Goal: Task Accomplishment & Management: Use online tool/utility

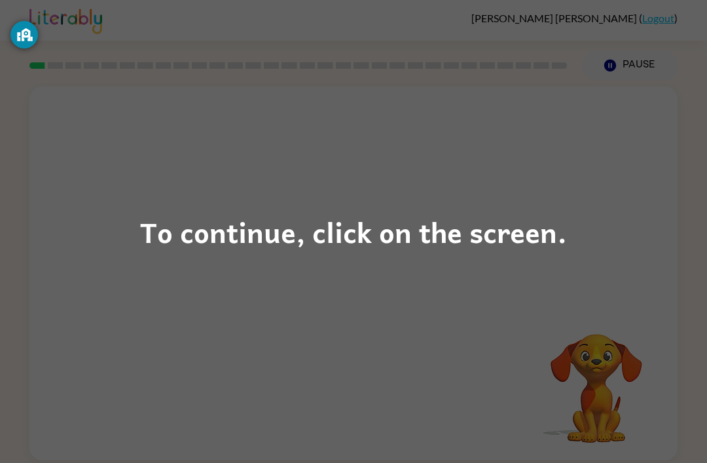
click at [133, 208] on div "To continue, click on the screen." at bounding box center [353, 231] width 707 height 463
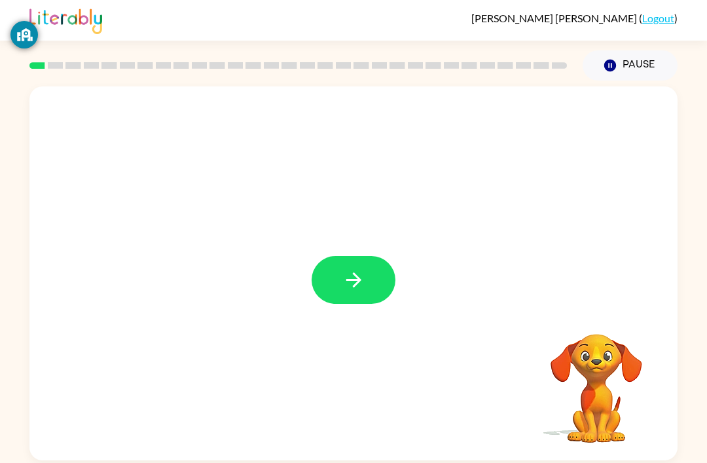
click at [374, 273] on button "button" at bounding box center [353, 280] width 84 height 48
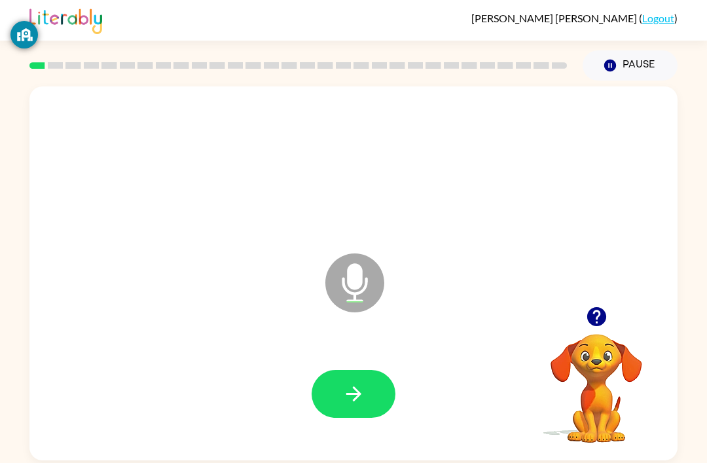
click at [384, 395] on button "button" at bounding box center [353, 394] width 84 height 48
click at [383, 390] on button "button" at bounding box center [353, 394] width 84 height 48
click at [364, 396] on icon "button" at bounding box center [353, 393] width 23 height 23
click at [368, 400] on button "button" at bounding box center [353, 394] width 84 height 48
click at [372, 413] on button "button" at bounding box center [353, 394] width 84 height 48
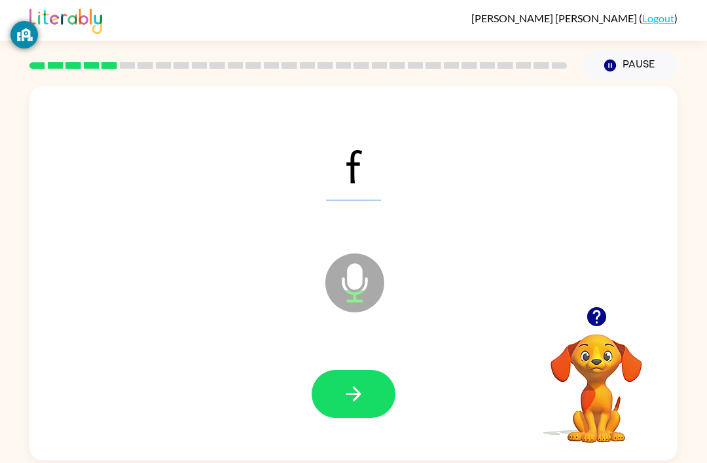
click at [367, 393] on button "button" at bounding box center [353, 394] width 84 height 48
click at [368, 400] on button "button" at bounding box center [353, 394] width 84 height 48
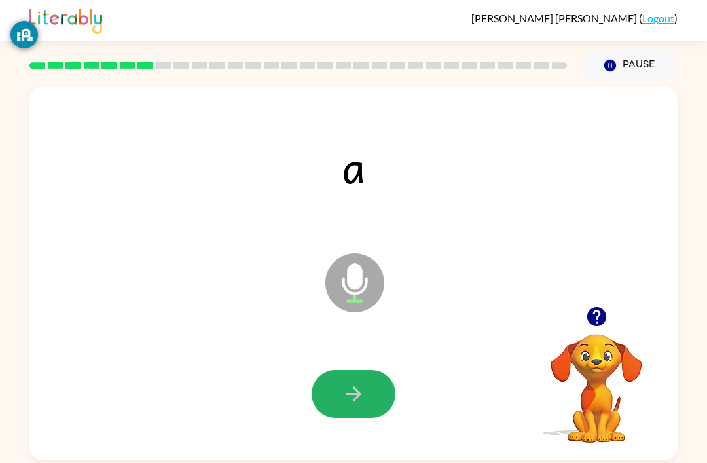
click at [368, 395] on button "button" at bounding box center [353, 394] width 84 height 48
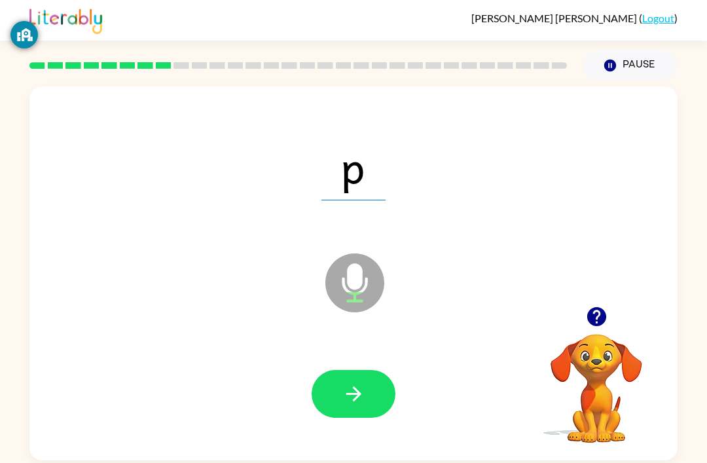
click at [378, 388] on button "button" at bounding box center [353, 394] width 84 height 48
click at [373, 404] on button "button" at bounding box center [353, 394] width 84 height 48
click at [371, 398] on button "button" at bounding box center [353, 394] width 84 height 48
click at [376, 404] on button "button" at bounding box center [353, 394] width 84 height 48
click at [374, 395] on button "button" at bounding box center [353, 394] width 84 height 48
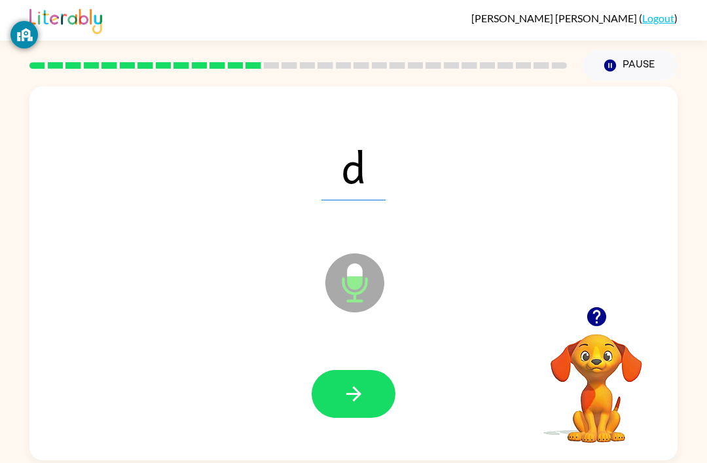
click at [379, 390] on button "button" at bounding box center [353, 394] width 84 height 48
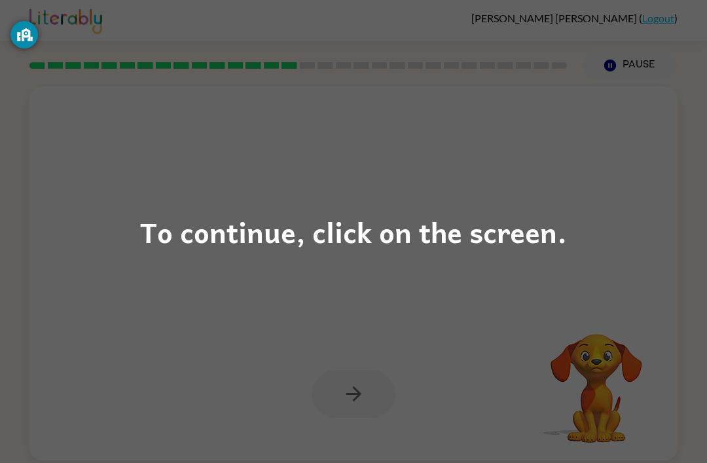
click at [521, 241] on div "To continue, click on the screen." at bounding box center [353, 231] width 427 height 44
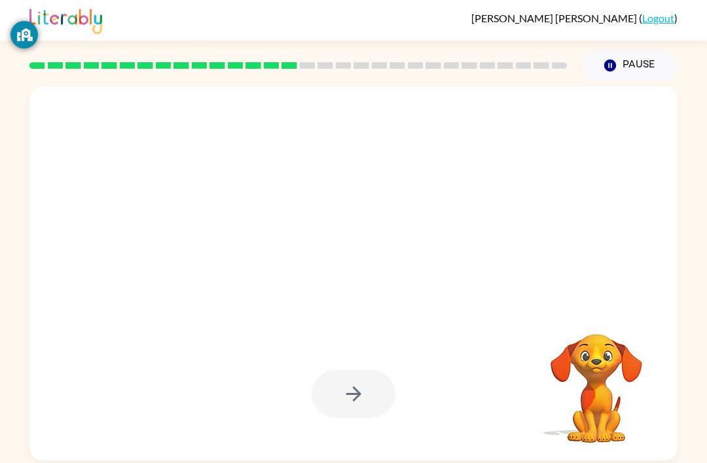
click at [521, 241] on div at bounding box center [322, 249] width 559 height 47
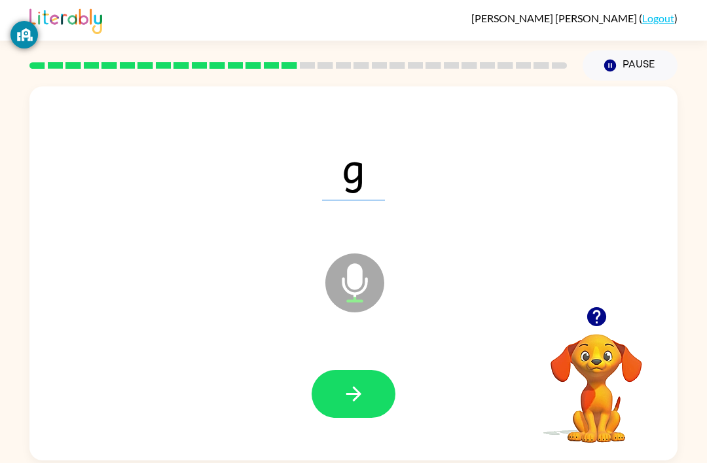
click at [381, 402] on button "button" at bounding box center [353, 394] width 84 height 48
click at [376, 408] on button "button" at bounding box center [353, 394] width 84 height 48
click at [372, 404] on button "button" at bounding box center [353, 394] width 84 height 48
click at [384, 396] on button "button" at bounding box center [353, 394] width 84 height 48
click at [379, 412] on button "button" at bounding box center [353, 394] width 84 height 48
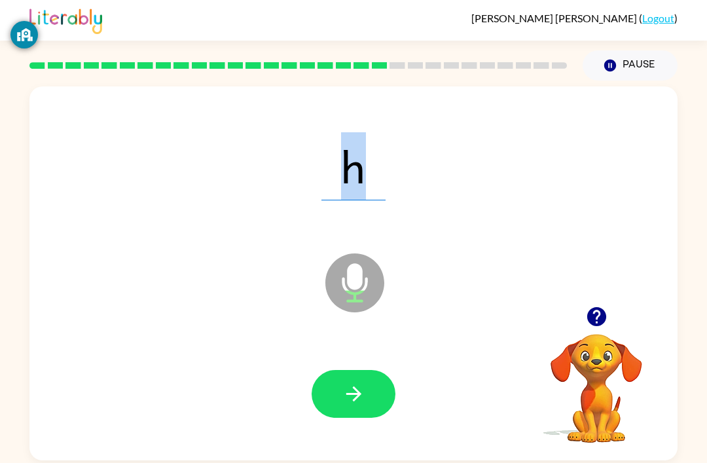
click at [380, 406] on button "button" at bounding box center [353, 394] width 84 height 48
click at [373, 393] on button "button" at bounding box center [353, 394] width 84 height 48
click at [390, 393] on button "button" at bounding box center [353, 394] width 84 height 48
click at [381, 383] on button "button" at bounding box center [353, 394] width 84 height 48
click at [370, 398] on button "button" at bounding box center [353, 394] width 84 height 48
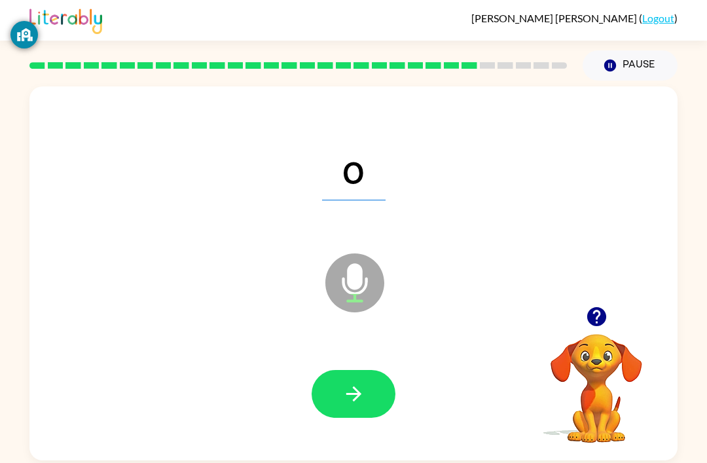
click at [378, 396] on button "button" at bounding box center [353, 394] width 84 height 48
click at [376, 396] on button "button" at bounding box center [353, 394] width 84 height 48
click at [369, 396] on button "button" at bounding box center [353, 394] width 84 height 48
click at [368, 409] on button "button" at bounding box center [353, 394] width 84 height 48
click at [373, 396] on button "button" at bounding box center [353, 394] width 84 height 48
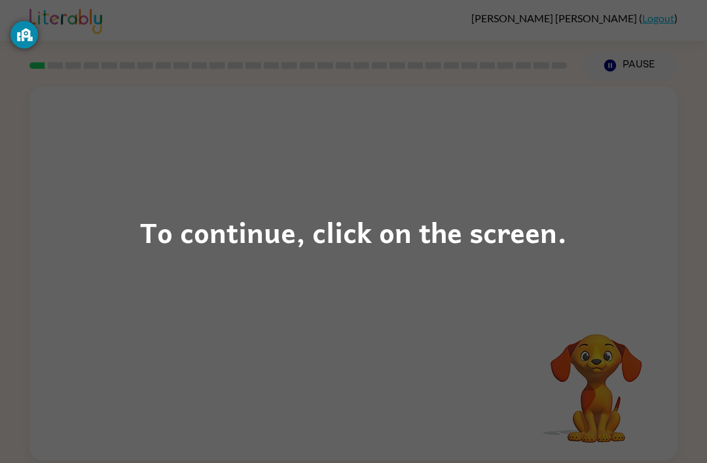
click at [437, 218] on div "To continue, click on the screen." at bounding box center [353, 231] width 427 height 44
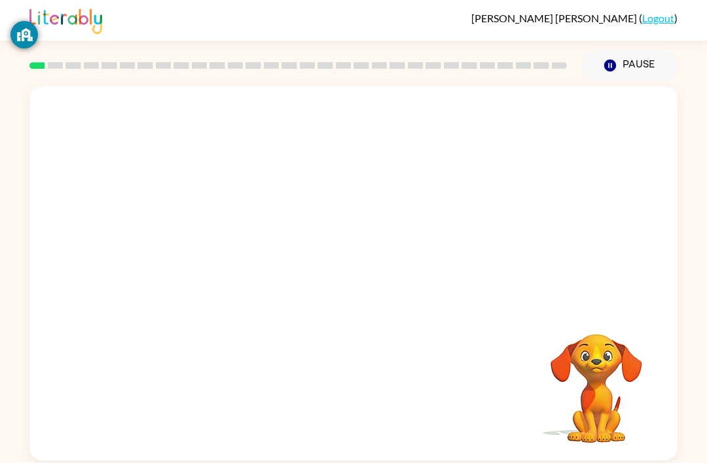
click at [437, 217] on div at bounding box center [353, 196] width 648 height 220
click at [370, 266] on button "button" at bounding box center [353, 280] width 84 height 48
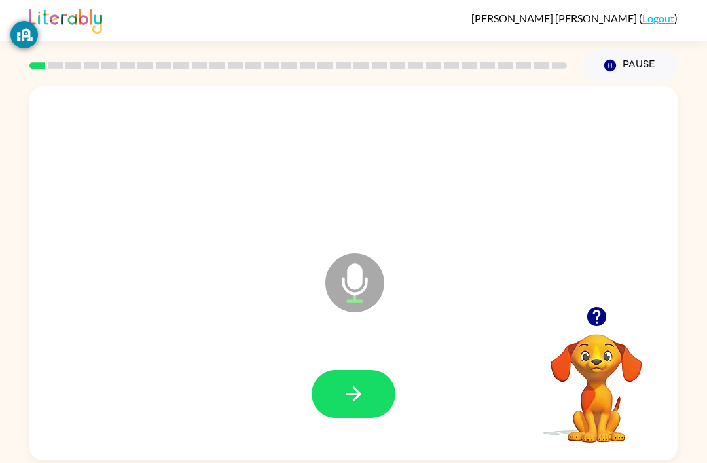
click at [348, 417] on button "button" at bounding box center [353, 394] width 84 height 48
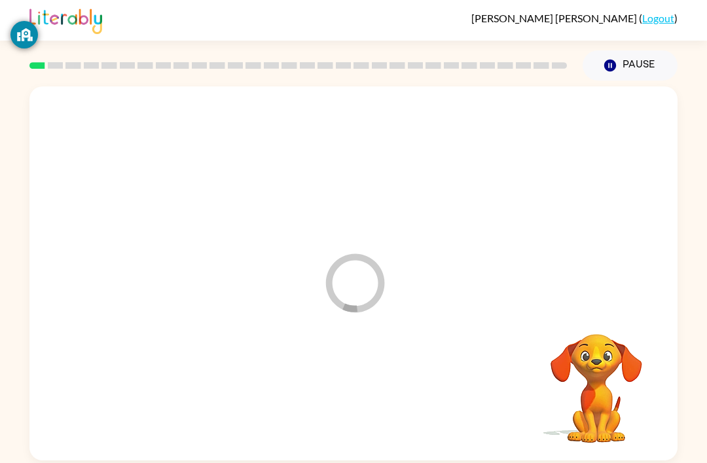
click at [378, 406] on div at bounding box center [354, 393] width 622 height 107
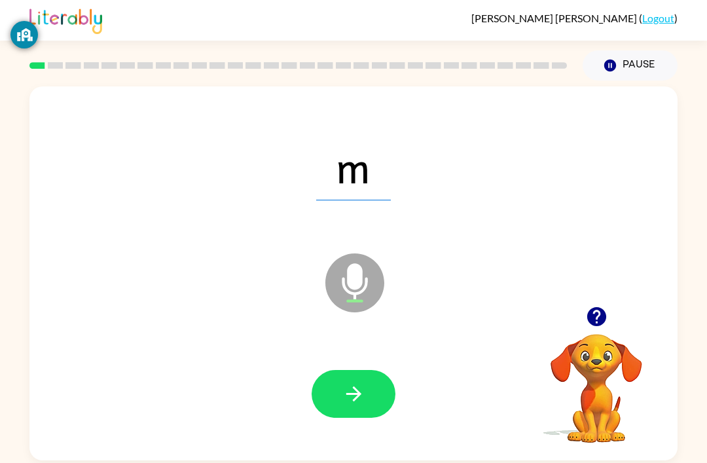
click at [379, 393] on button "button" at bounding box center [353, 394] width 84 height 48
click at [377, 391] on button "button" at bounding box center [353, 394] width 84 height 48
click at [366, 397] on button "button" at bounding box center [353, 394] width 84 height 48
click at [375, 396] on button "button" at bounding box center [353, 394] width 84 height 48
click at [378, 406] on button "button" at bounding box center [353, 394] width 84 height 48
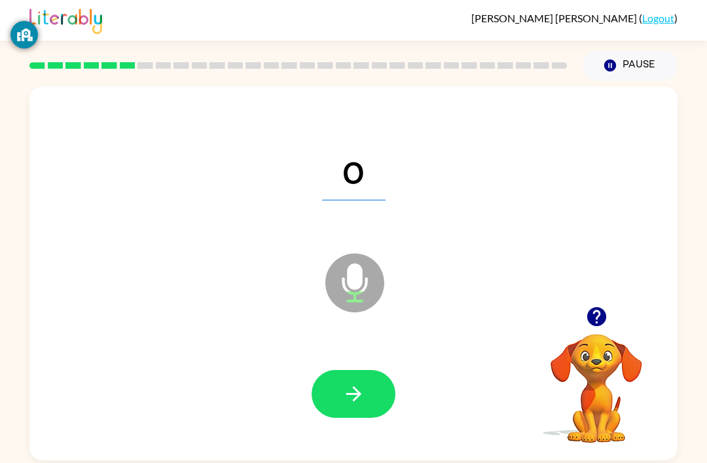
click at [369, 397] on button "button" at bounding box center [353, 394] width 84 height 48
click at [362, 403] on icon "button" at bounding box center [353, 393] width 23 height 23
click at [375, 397] on button "button" at bounding box center [353, 394] width 84 height 48
click at [357, 396] on icon "button" at bounding box center [352, 393] width 15 height 15
click at [362, 391] on icon "button" at bounding box center [353, 393] width 23 height 23
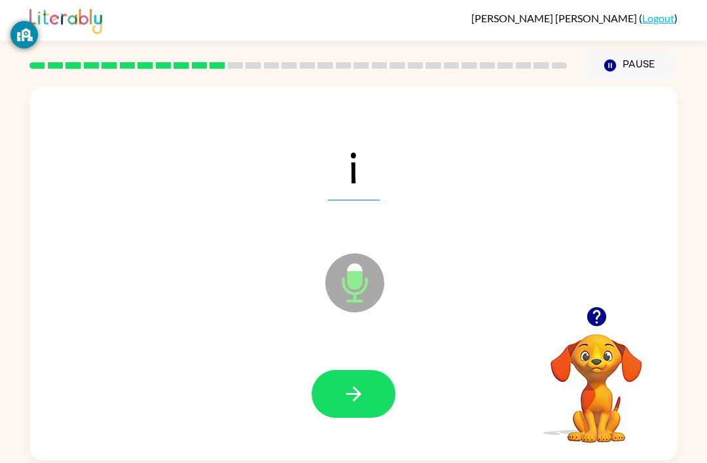
click at [351, 393] on icon "button" at bounding box center [353, 393] width 23 height 23
click at [344, 391] on icon "button" at bounding box center [353, 393] width 23 height 23
click at [366, 396] on button "button" at bounding box center [353, 394] width 84 height 48
click at [368, 408] on button "button" at bounding box center [353, 394] width 84 height 48
click at [369, 397] on button "button" at bounding box center [353, 394] width 84 height 48
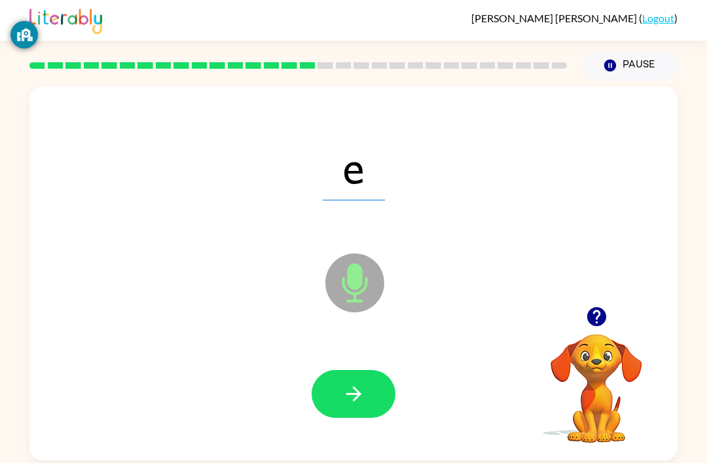
click at [361, 400] on icon "button" at bounding box center [353, 393] width 23 height 23
click at [366, 395] on button "button" at bounding box center [353, 394] width 84 height 48
click at [381, 395] on button "button" at bounding box center [353, 394] width 84 height 48
click at [376, 404] on button "button" at bounding box center [353, 394] width 84 height 48
click at [364, 391] on icon "button" at bounding box center [353, 393] width 23 height 23
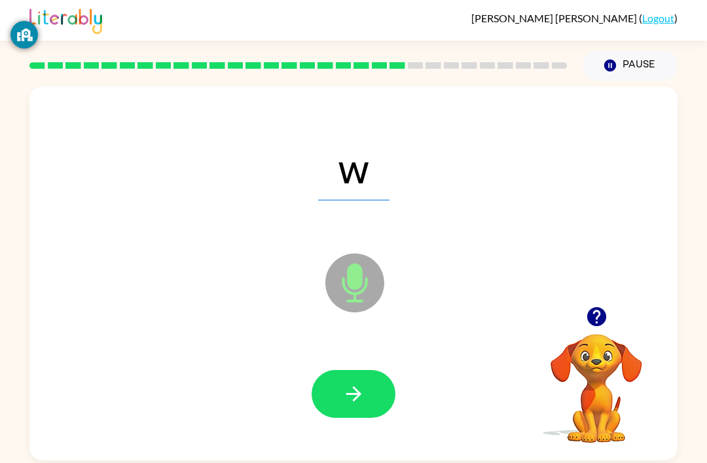
click at [345, 394] on icon "button" at bounding box center [353, 393] width 23 height 23
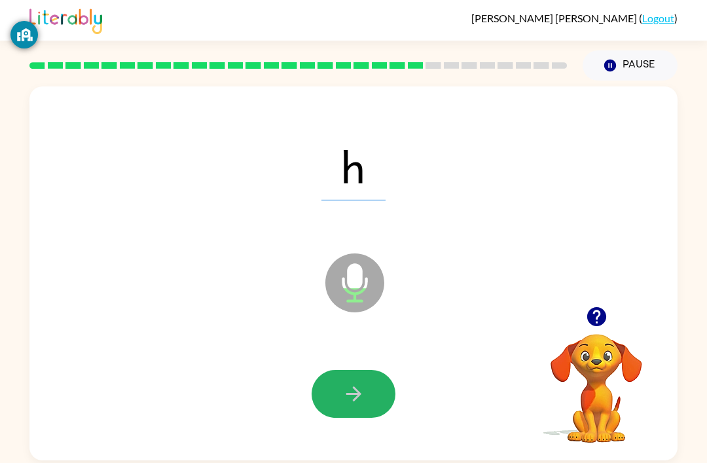
click at [362, 391] on icon "button" at bounding box center [353, 393] width 23 height 23
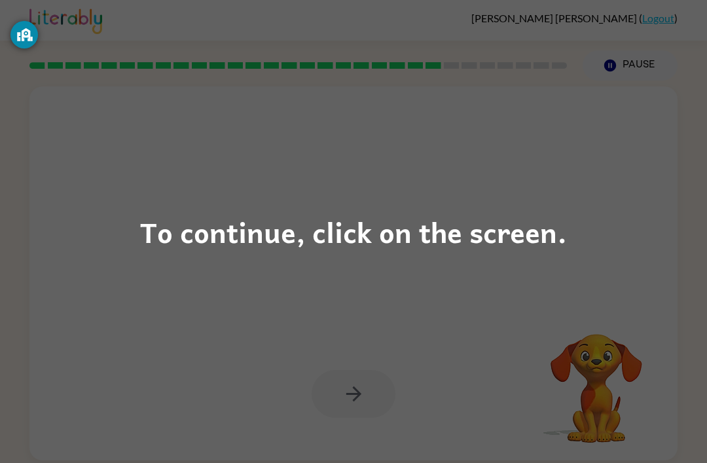
click at [356, 239] on div "To continue, click on the screen." at bounding box center [353, 231] width 427 height 44
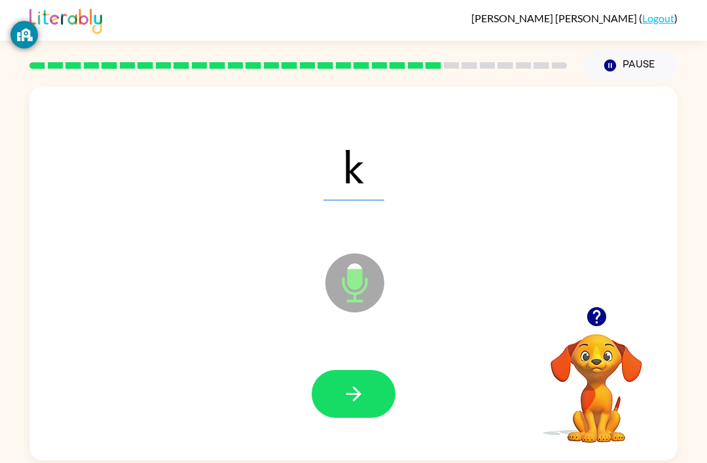
click at [359, 402] on icon "button" at bounding box center [353, 393] width 23 height 23
click at [362, 396] on icon "button" at bounding box center [353, 393] width 23 height 23
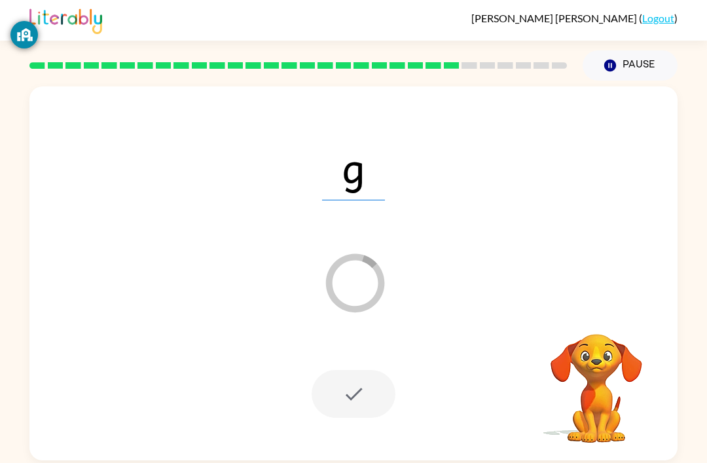
scroll to position [31, 0]
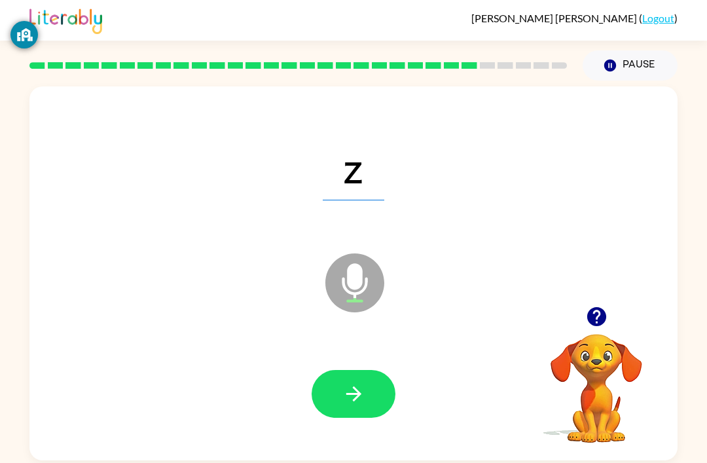
click at [360, 386] on icon "button" at bounding box center [352, 393] width 15 height 15
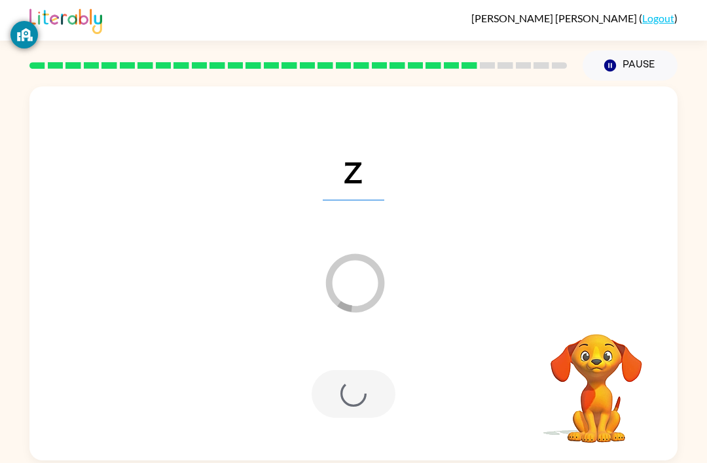
click at [463, 226] on div "Loader Your response is being sent to our graders" at bounding box center [322, 249] width 559 height 47
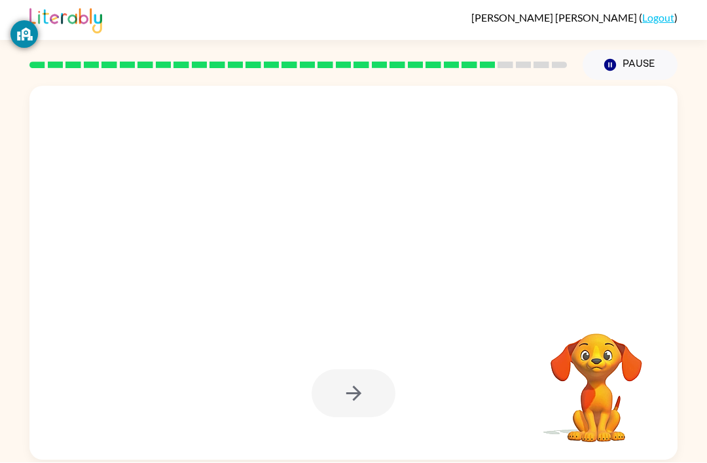
click at [504, 181] on div at bounding box center [354, 166] width 622 height 107
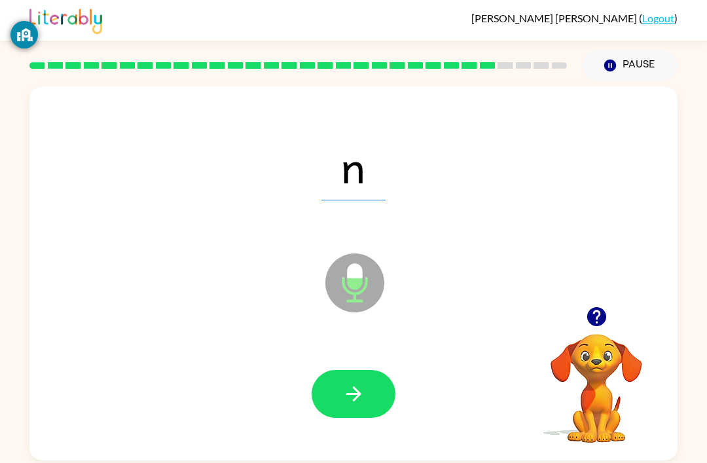
click at [363, 382] on icon "button" at bounding box center [353, 393] width 23 height 23
click at [372, 370] on button "button" at bounding box center [353, 394] width 84 height 48
click at [374, 370] on button "button" at bounding box center [353, 394] width 84 height 48
click at [375, 370] on button "button" at bounding box center [353, 394] width 84 height 48
